Goal: Information Seeking & Learning: Learn about a topic

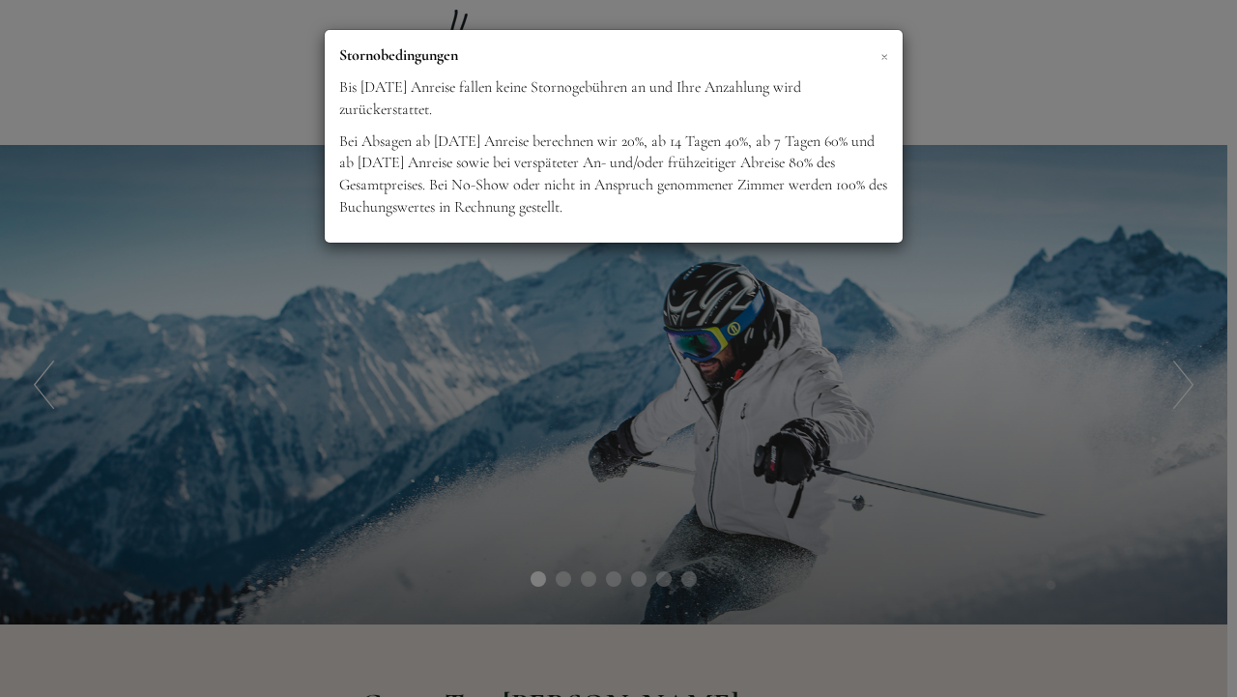
click at [884, 54] on span "×" at bounding box center [885, 55] width 8 height 24
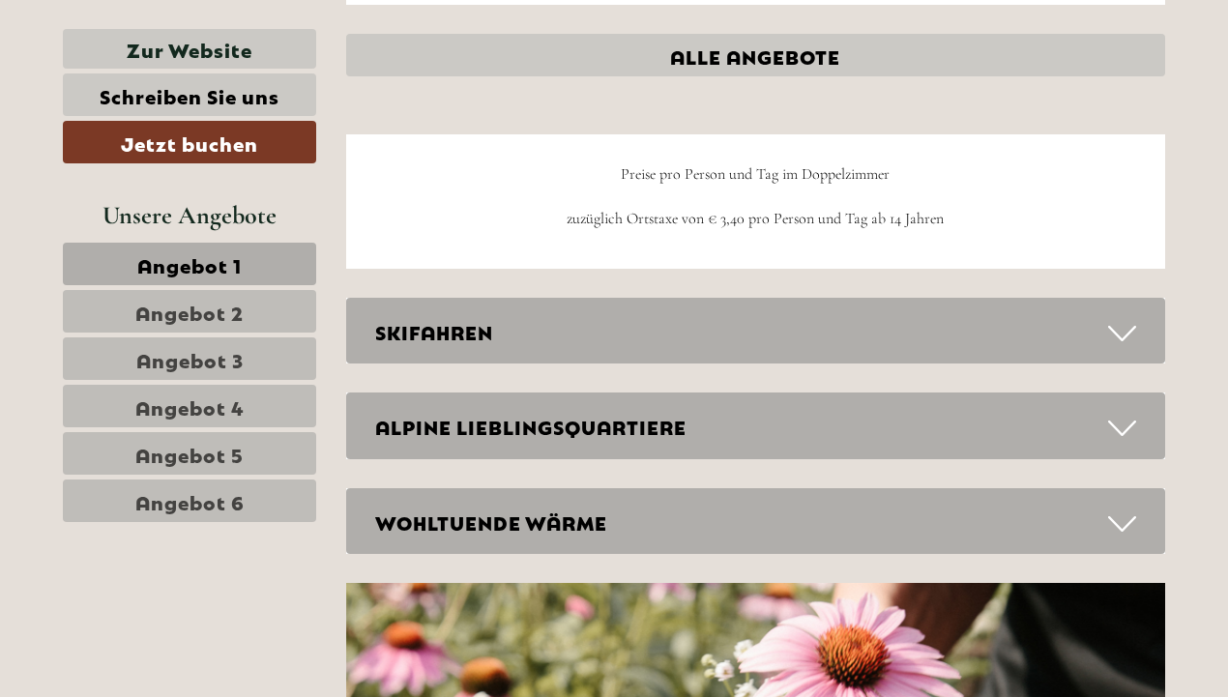
scroll to position [5467, 0]
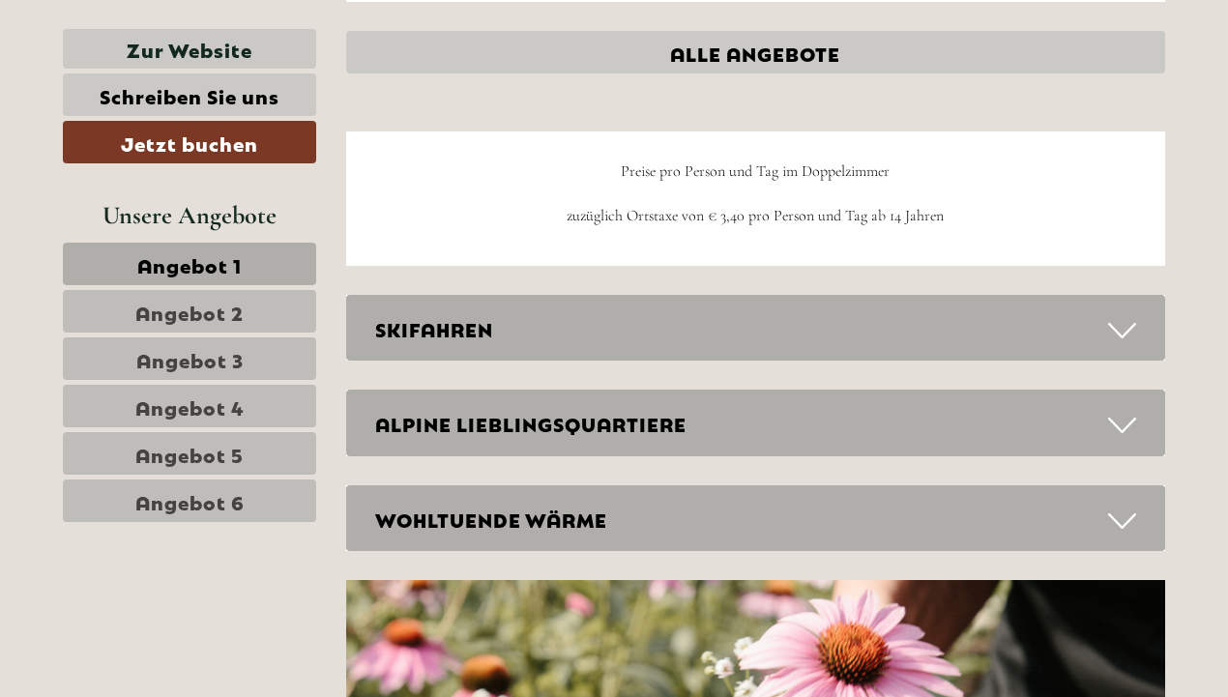
click at [606, 324] on div "SKIFAHREN" at bounding box center [756, 328] width 820 height 67
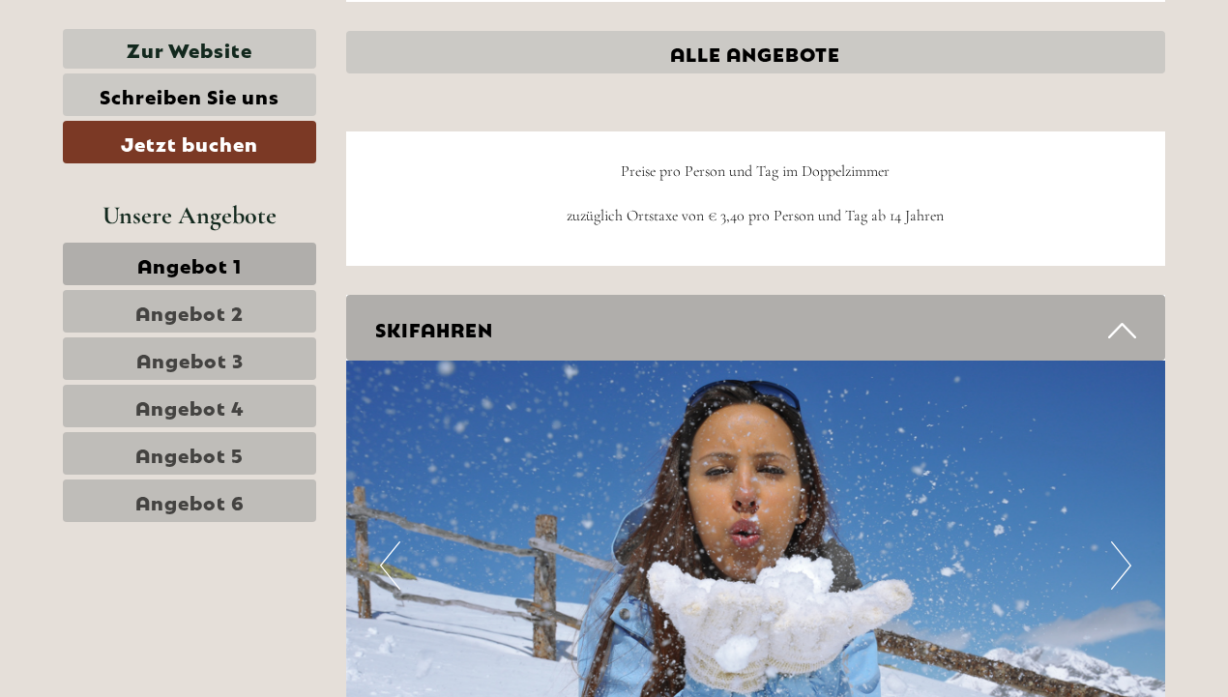
click at [606, 324] on div "SKIFAHREN" at bounding box center [756, 328] width 820 height 67
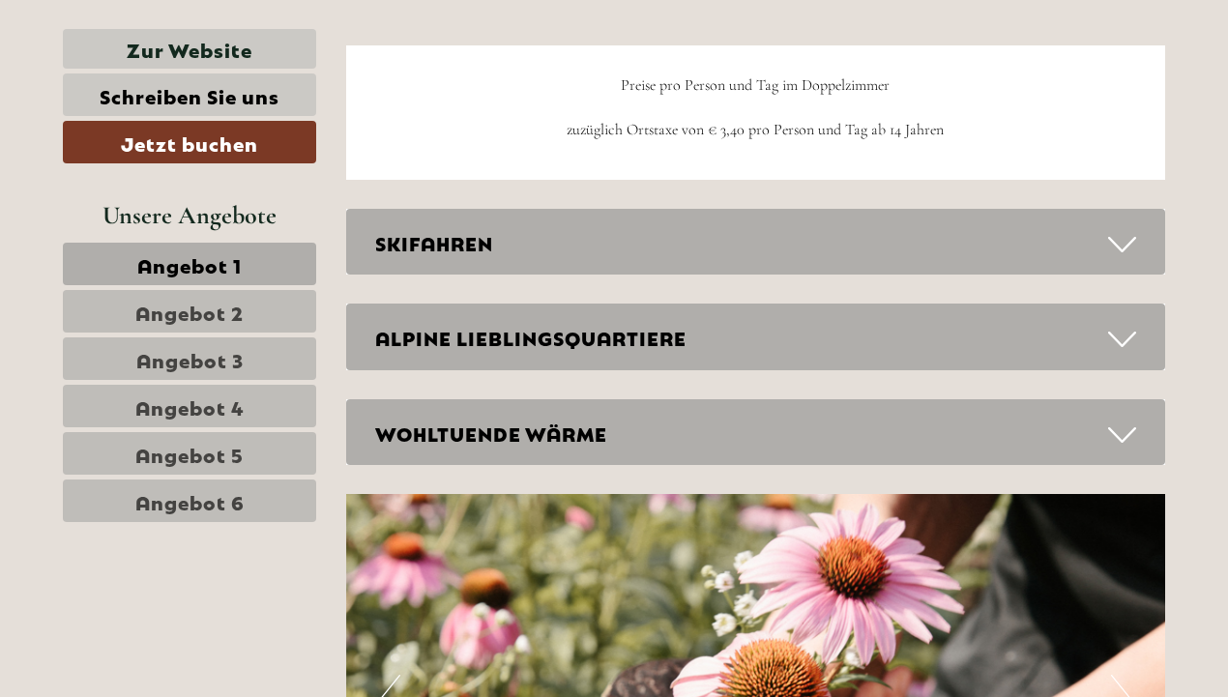
scroll to position [5571, 0]
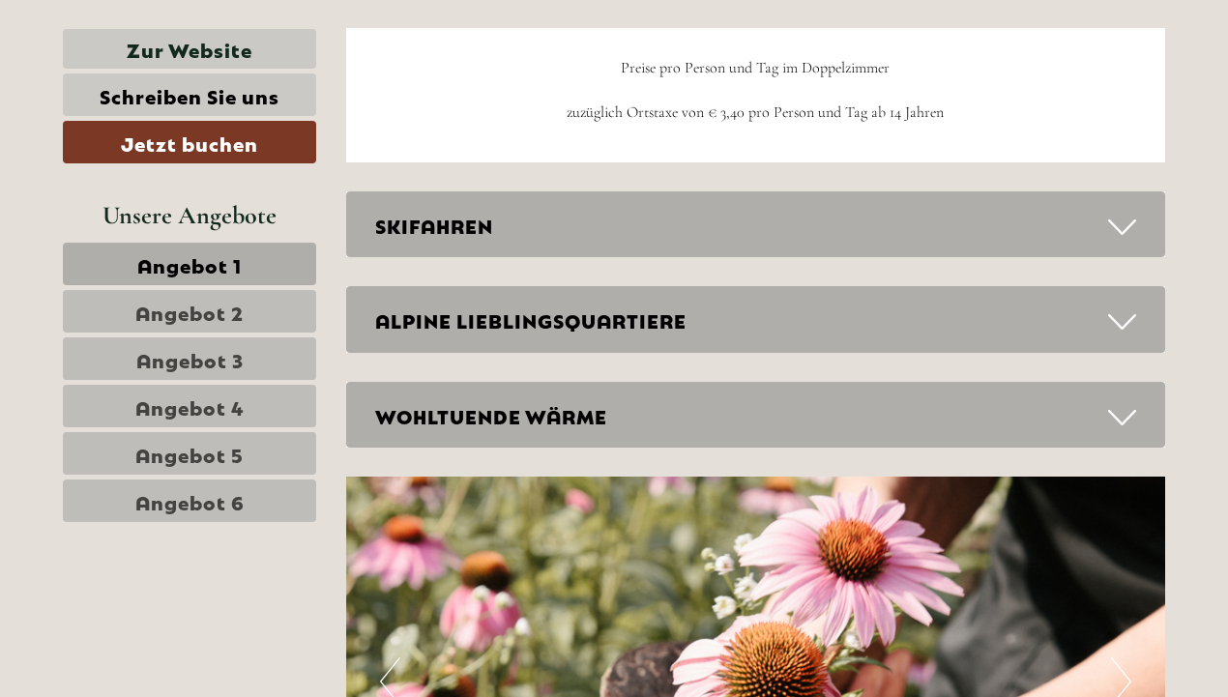
click at [606, 324] on div "ALPINE LIEBLINGSQUARTIERE" at bounding box center [756, 319] width 820 height 67
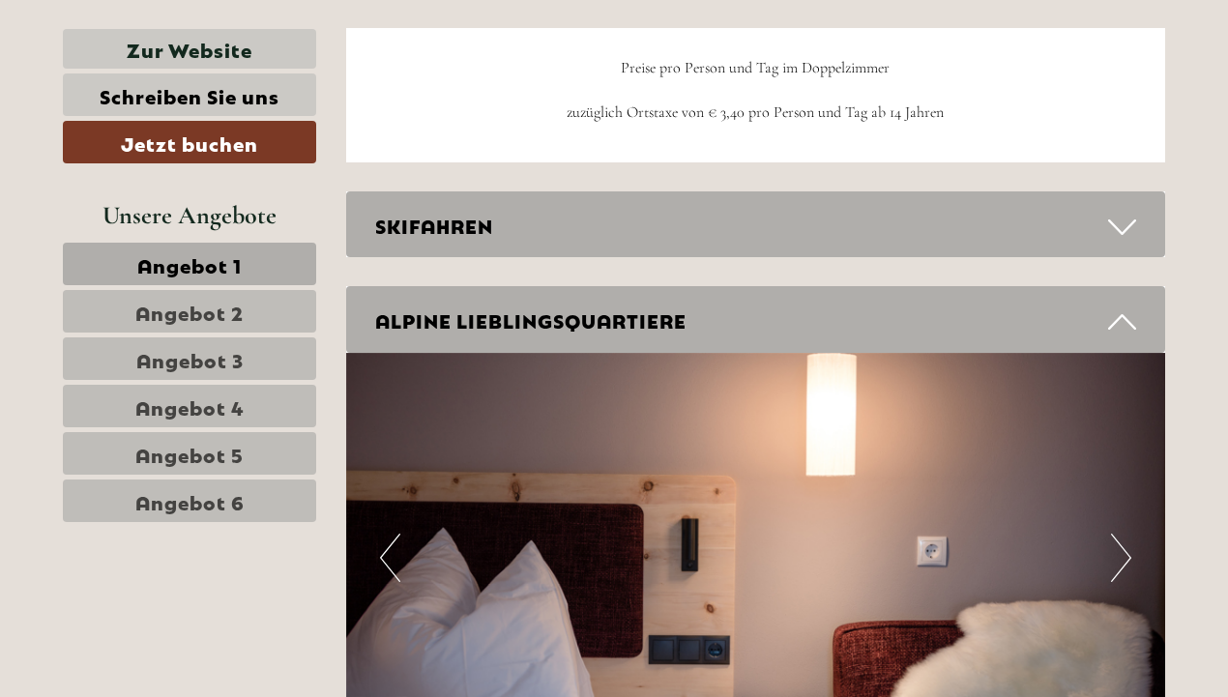
click at [606, 324] on div "ALPINE LIEBLINGSQUARTIERE" at bounding box center [756, 319] width 820 height 67
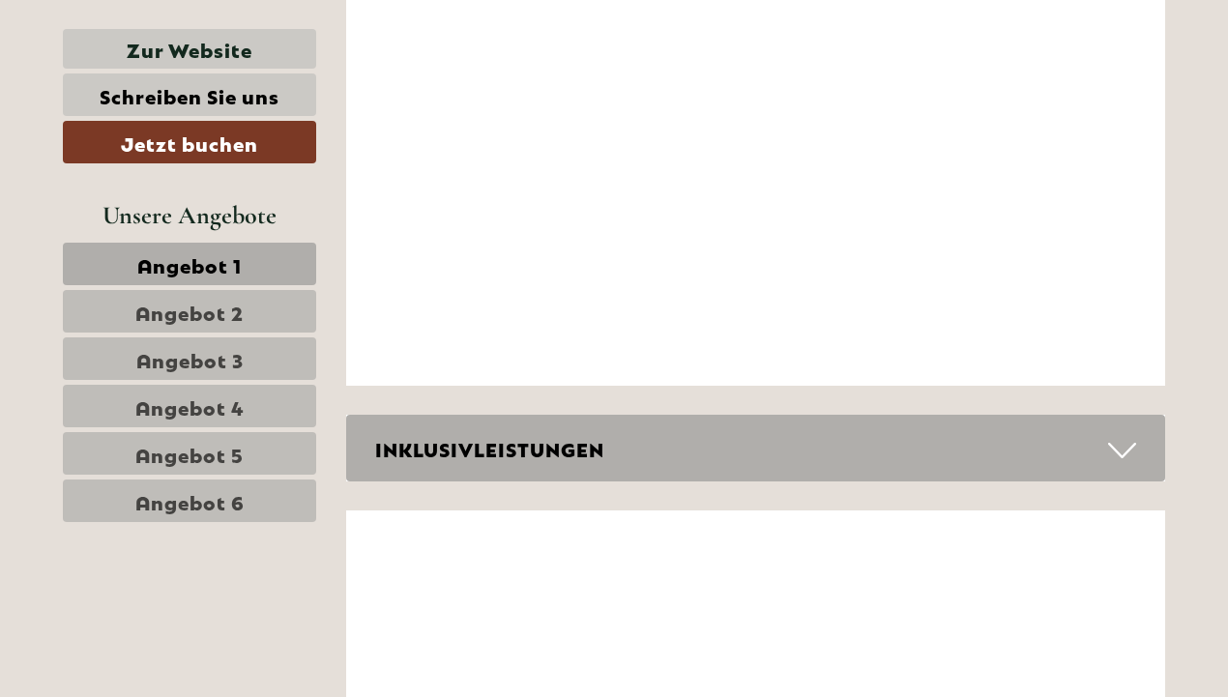
scroll to position [6773, 0]
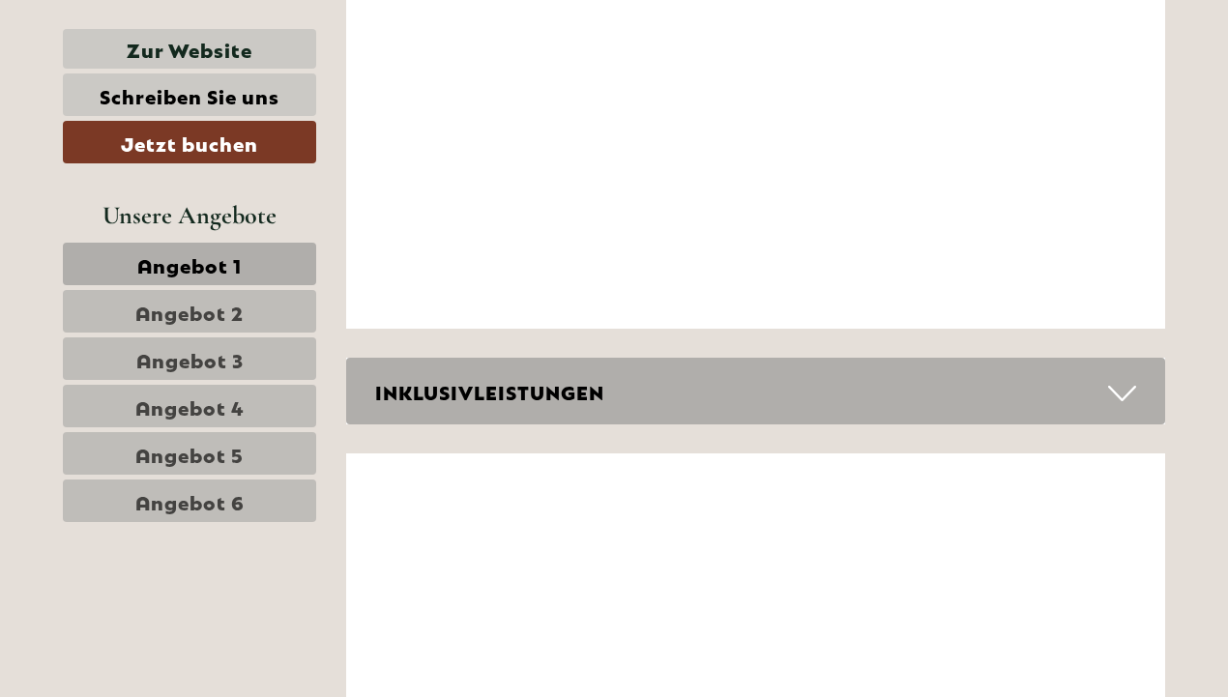
click at [780, 379] on div "INKLUSIVLEISTUNGEN" at bounding box center [756, 391] width 820 height 67
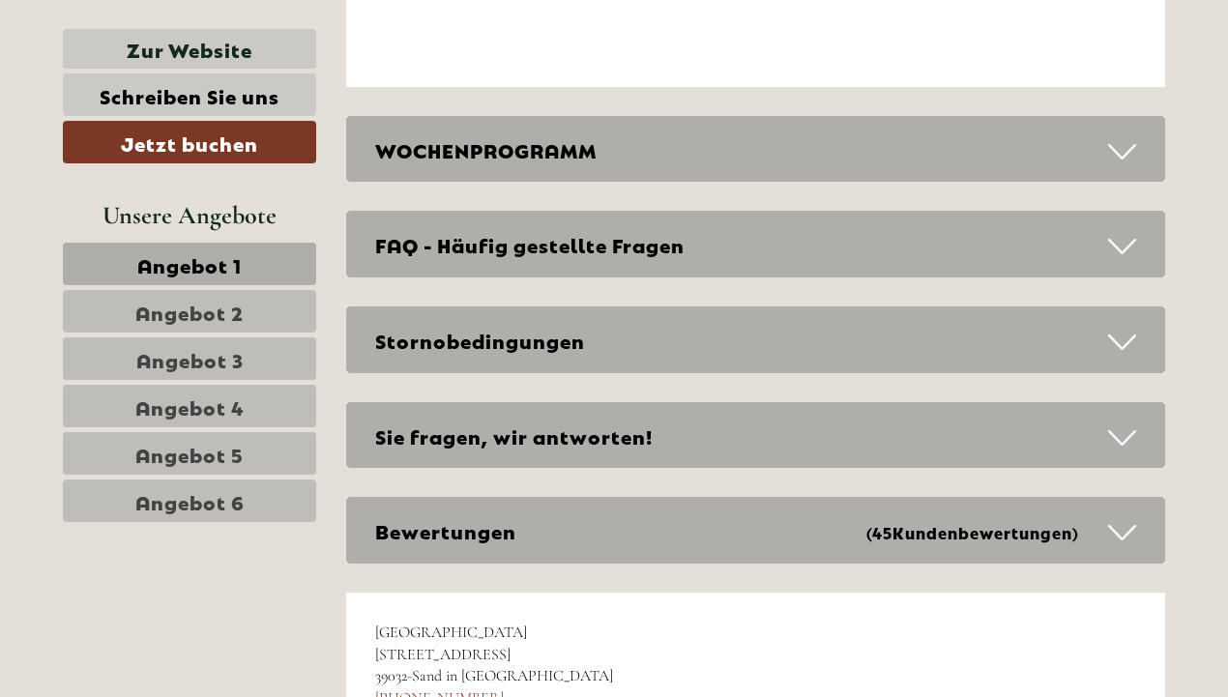
scroll to position [8588, 0]
click at [640, 136] on div "WOCHENPROGRAMM" at bounding box center [756, 148] width 820 height 67
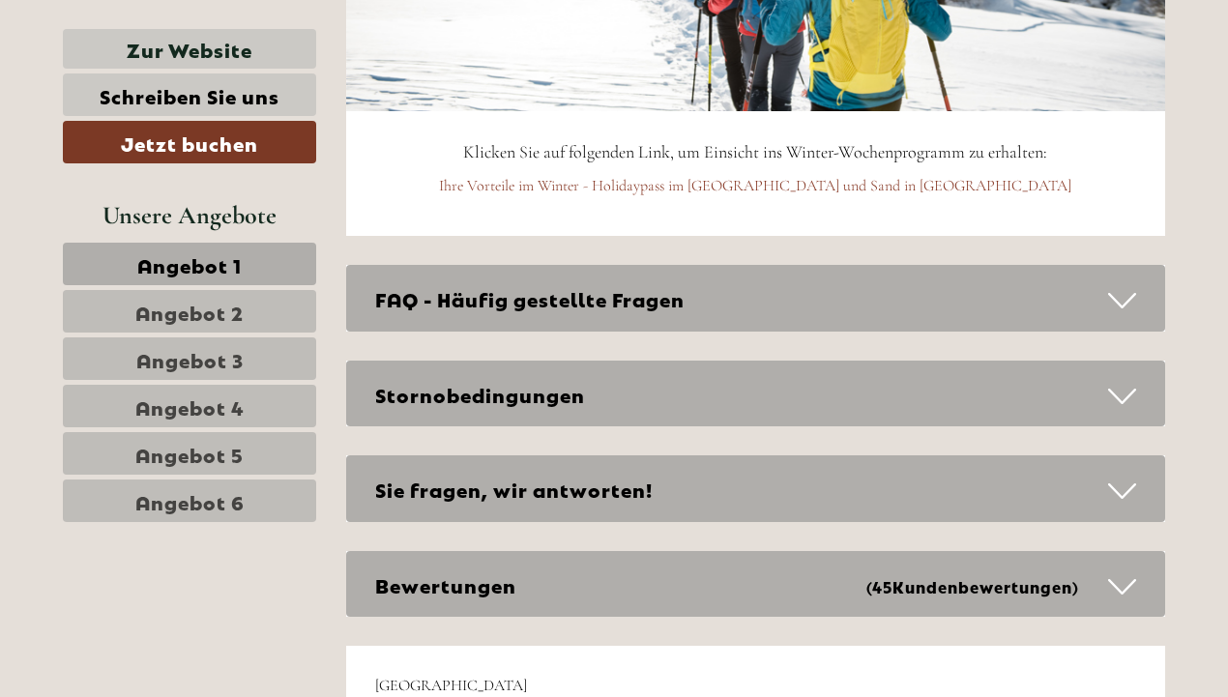
scroll to position [9085, 0]
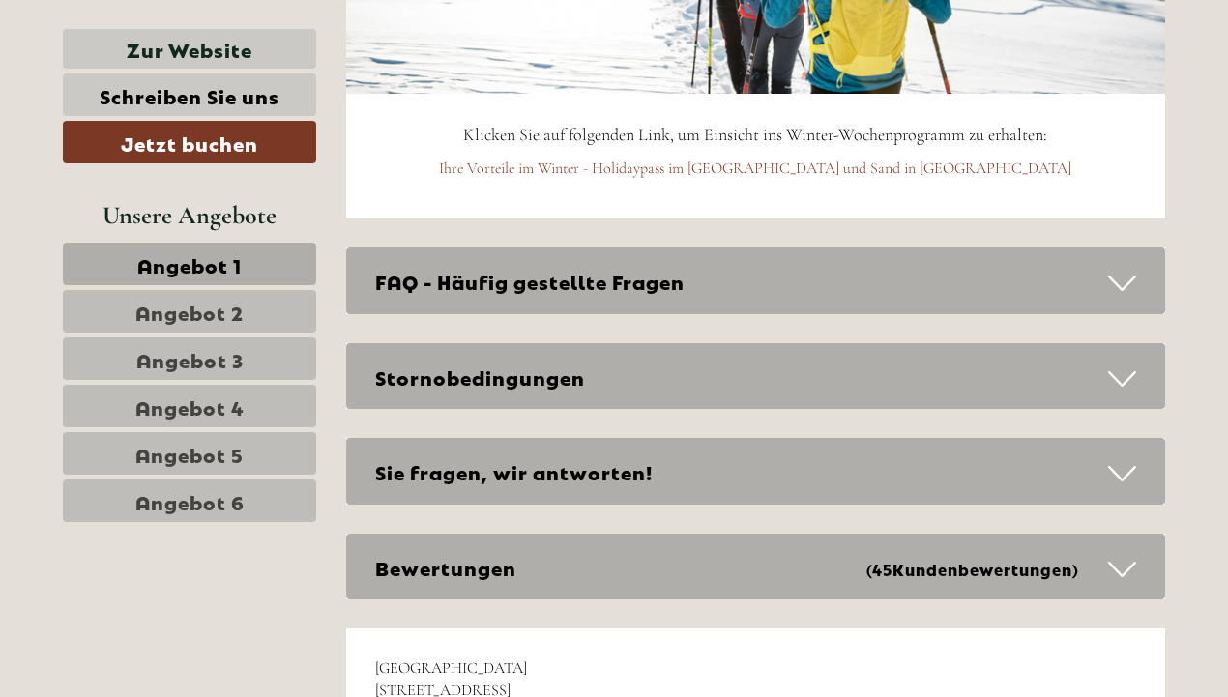
click at [653, 276] on div "FAQ - Häufig gestellte Fragen" at bounding box center [756, 280] width 820 height 67
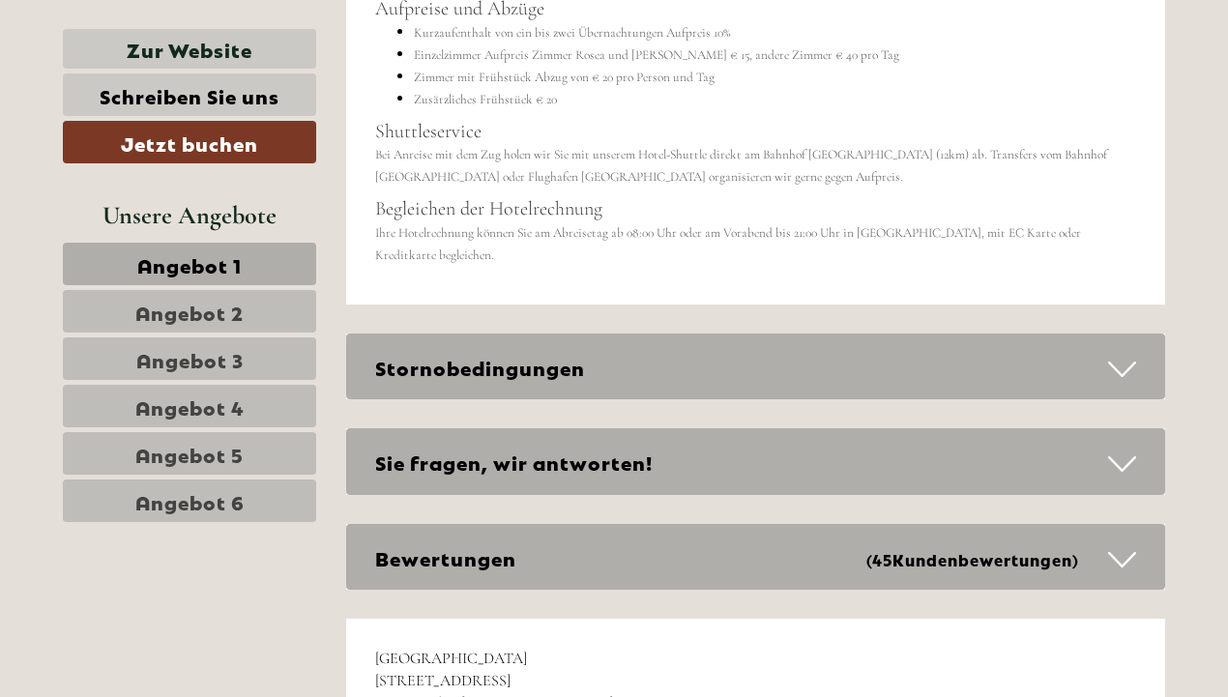
scroll to position [9621, 0]
click at [666, 429] on div "Sie fragen, wir antworten!" at bounding box center [756, 460] width 820 height 67
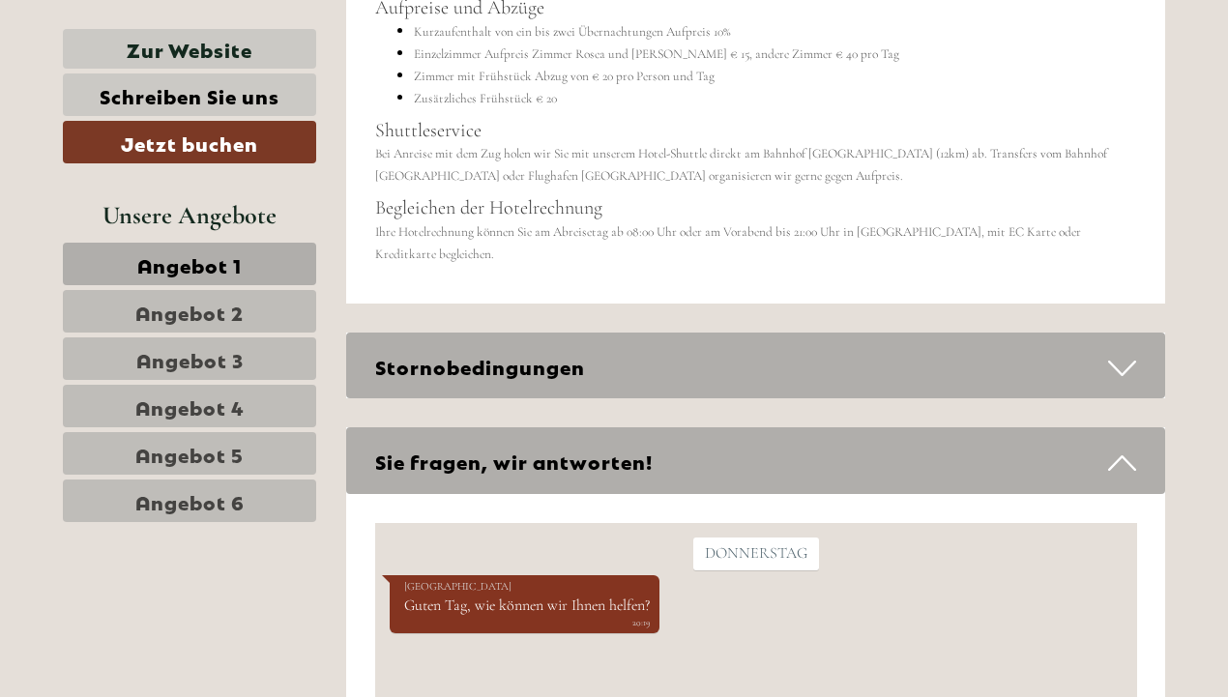
click at [666, 429] on div "Sie fragen, wir antworten!" at bounding box center [756, 460] width 820 height 67
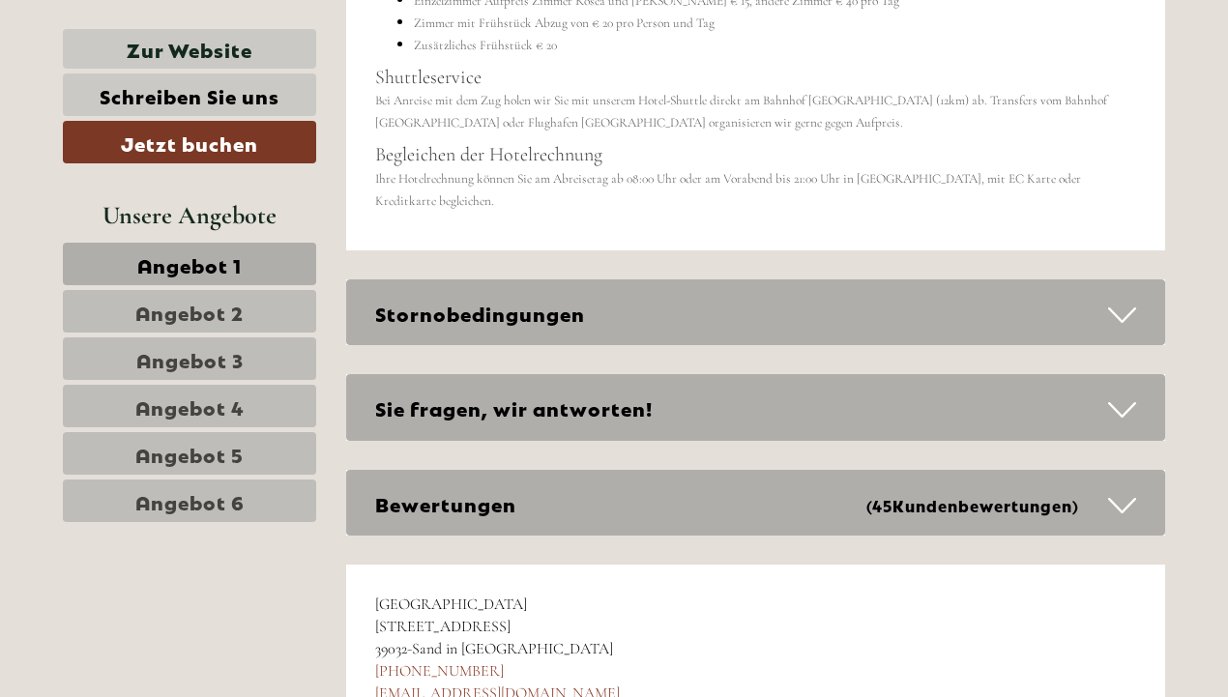
scroll to position [9721, 0]
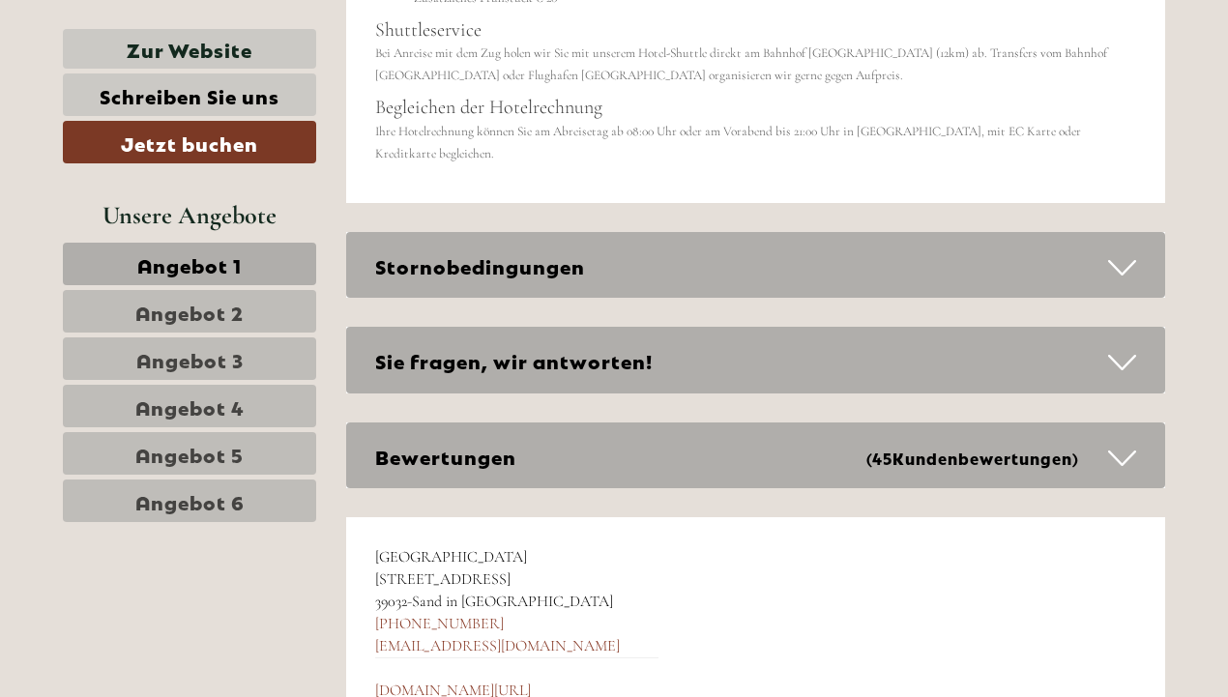
click at [666, 429] on div "Bewertungen (45 Kundenbewertungen )" at bounding box center [756, 455] width 820 height 67
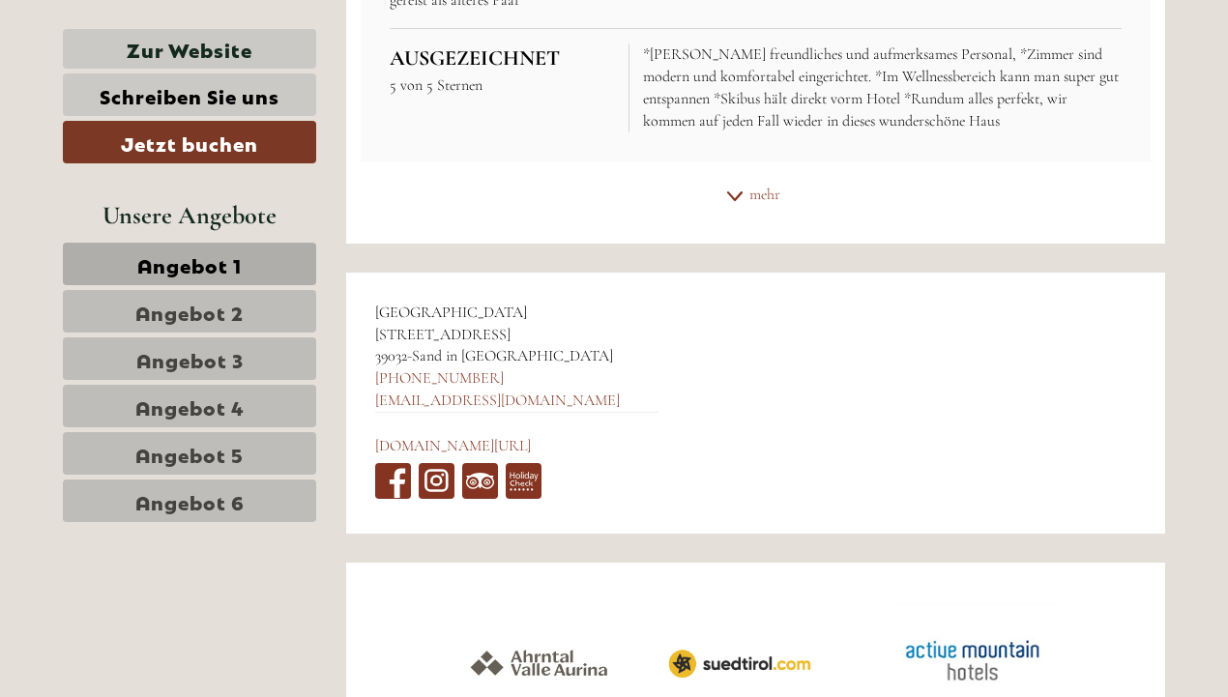
scroll to position [10648, 0]
